Goal: Find contact information: Find contact information

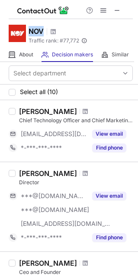
drag, startPoint x: 45, startPoint y: 28, endPoint x: 30, endPoint y: 31, distance: 15.6
click at [30, 31] on div "NOV" at bounding box center [58, 31] width 59 height 11
copy h1 "NOV"
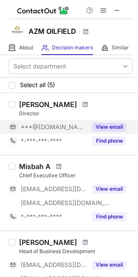
drag, startPoint x: 108, startPoint y: 142, endPoint x: 109, endPoint y: 127, distance: 15.2
click at [109, 127] on div "Ziauddin Kamaal Ahmed Director ***@gmail.com View email *-***-***-**** Find pho…" at bounding box center [75, 124] width 118 height 48
click at [110, 127] on button "View email" at bounding box center [109, 127] width 34 height 9
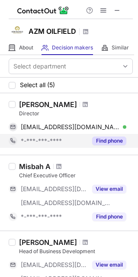
click at [103, 135] on div "Find phone" at bounding box center [106, 141] width 39 height 14
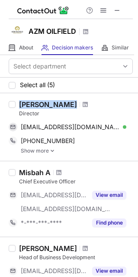
drag, startPoint x: 103, startPoint y: 102, endPoint x: 20, endPoint y: 98, distance: 83.0
click at [20, 98] on div "Ziauddin Kamaal Ahmed Director kamalziauddin@gmail.com Verified Send email Copy…" at bounding box center [69, 127] width 138 height 68
copy div "Ziauddin Kamaal Ahmed"
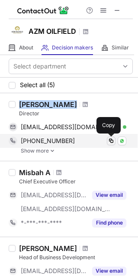
click at [112, 141] on span at bounding box center [111, 141] width 7 height 7
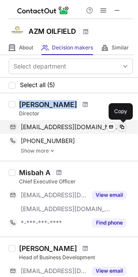
drag, startPoint x: 113, startPoint y: 128, endPoint x: 121, endPoint y: 128, distance: 8.2
click at [121, 128] on div "kamalziauddin@gmail.com Verified Send email Copy" at bounding box center [68, 127] width 118 height 14
click at [121, 128] on span at bounding box center [122, 127] width 7 height 7
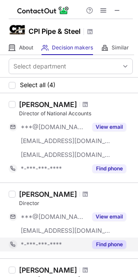
click at [124, 250] on div "Find phone" at bounding box center [106, 245] width 39 height 14
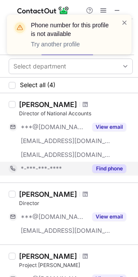
click at [118, 173] on div "Find phone" at bounding box center [106, 169] width 39 height 14
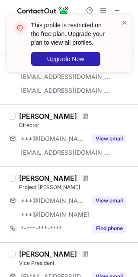
scroll to position [26, 0]
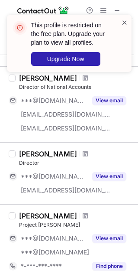
click at [122, 23] on span at bounding box center [124, 22] width 7 height 9
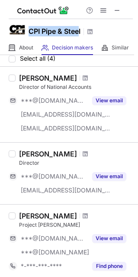
drag, startPoint x: 80, startPoint y: 32, endPoint x: 30, endPoint y: 34, distance: 49.9
click at [30, 34] on h1 "CPI Pipe & Steel" at bounding box center [55, 31] width 52 height 10
click at [30, 30] on h1 "CPI Pipe & Steel" at bounding box center [55, 31] width 52 height 10
drag, startPoint x: 29, startPoint y: 30, endPoint x: 89, endPoint y: 35, distance: 60.5
click at [89, 35] on div "CPI Pipe & Steel" at bounding box center [61, 31] width 65 height 11
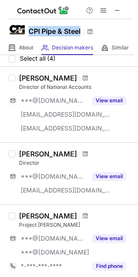
copy div "CPI Pipe & Steel"
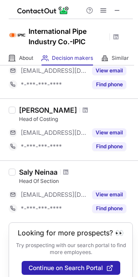
scroll to position [353, 0]
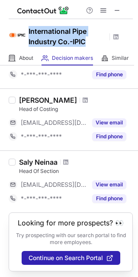
drag, startPoint x: 92, startPoint y: 42, endPoint x: 29, endPoint y: 30, distance: 65.0
click at [29, 30] on h1 "International Pipe Industry Co.-IPIC" at bounding box center [68, 36] width 78 height 21
copy h1 "International Pipe Industry Co.-IPIC"
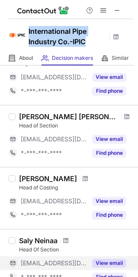
scroll to position [266, 0]
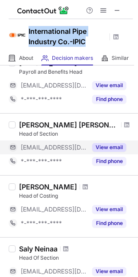
drag, startPoint x: 105, startPoint y: 162, endPoint x: 112, endPoint y: 143, distance: 20.2
click at [112, 143] on div "Mohamed Morsy Kamel Head of Section ***@ipic-eg.com View email *-***-***-**** F…" at bounding box center [75, 145] width 118 height 48
click at [112, 144] on button "View email" at bounding box center [109, 147] width 34 height 9
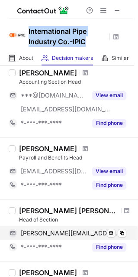
scroll to position [179, 0]
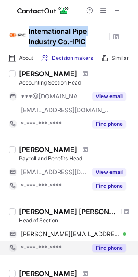
click at [109, 244] on button "Find phone" at bounding box center [109, 248] width 34 height 9
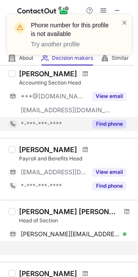
click at [108, 125] on button "Find phone" at bounding box center [109, 124] width 34 height 9
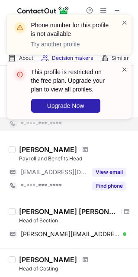
click at [125, 70] on span at bounding box center [124, 69] width 7 height 9
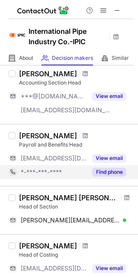
click at [103, 174] on button "Find phone" at bounding box center [109, 172] width 34 height 9
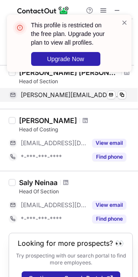
scroll to position [295, 0]
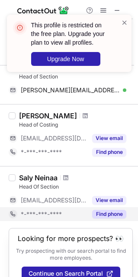
click at [100, 207] on div "Find phone" at bounding box center [106, 214] width 39 height 14
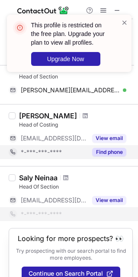
click at [101, 154] on button "Find phone" at bounding box center [109, 152] width 34 height 9
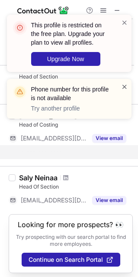
scroll to position [283, 0]
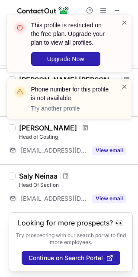
click at [124, 87] on span at bounding box center [124, 86] width 7 height 9
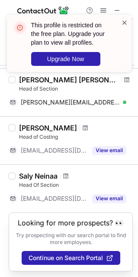
click at [125, 20] on span at bounding box center [124, 22] width 7 height 9
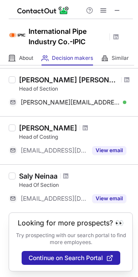
click at [121, 12] on span at bounding box center [117, 10] width 7 height 7
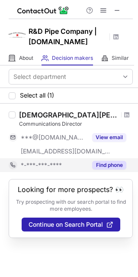
click at [99, 162] on button "Find phone" at bounding box center [109, 165] width 34 height 9
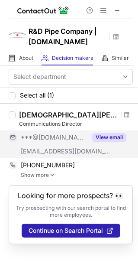
click at [107, 134] on button "View email" at bounding box center [109, 137] width 34 height 9
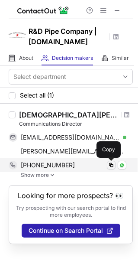
click at [110, 167] on span at bounding box center [111, 165] width 7 height 7
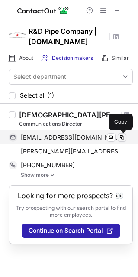
click at [121, 139] on span at bounding box center [122, 137] width 7 height 7
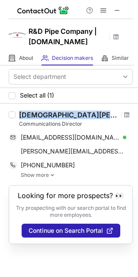
drag, startPoint x: 17, startPoint y: 113, endPoint x: 115, endPoint y: 111, distance: 98.5
click at [115, 111] on div "Kristen Underwood- Cartmill Communications Director octgpro@gmail.com Verified …" at bounding box center [75, 145] width 118 height 68
copy div "Kristen Underwood- Cartmill"
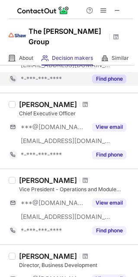
scroll to position [87, 0]
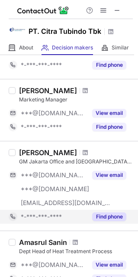
scroll to position [87, 0]
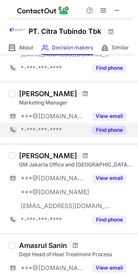
click at [107, 131] on button "Find phone" at bounding box center [109, 130] width 34 height 9
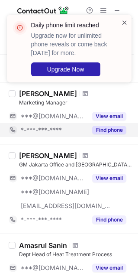
click at [127, 23] on span at bounding box center [124, 22] width 7 height 9
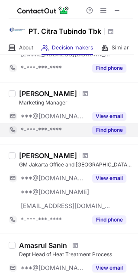
click at [120, 13] on div "Daily phone limit reached Upgrade now for unlimited phone reveals or come back …" at bounding box center [69, 52] width 139 height 92
